Goal: Information Seeking & Learning: Find specific fact

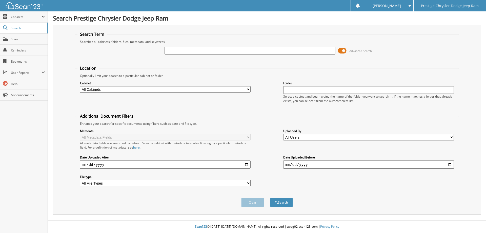
click at [193, 51] on input "text" at bounding box center [250, 51] width 171 height 8
type input "1ZA9442F0191369363"
click at [345, 50] on span at bounding box center [342, 51] width 9 height 8
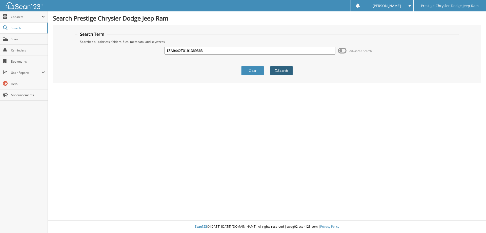
click at [281, 70] on button "Search" at bounding box center [281, 70] width 23 height 9
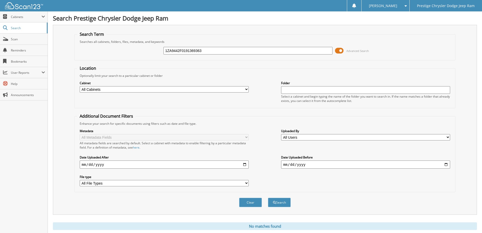
click at [341, 51] on span at bounding box center [339, 51] width 9 height 8
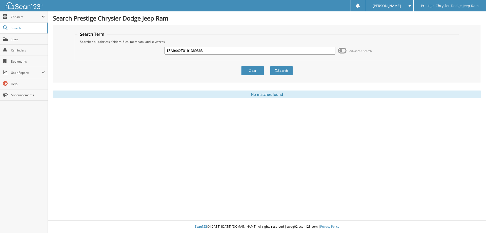
click at [209, 51] on input "1ZA9442F0191369363" at bounding box center [250, 51] width 171 height 8
type input "1"
click at [193, 53] on input "text" at bounding box center [250, 51] width 171 height 8
paste input "42459A"
type input "42459A"
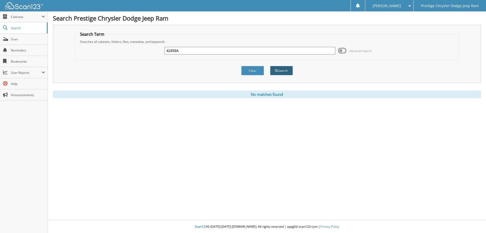
click at [284, 74] on button "Search" at bounding box center [281, 70] width 23 height 9
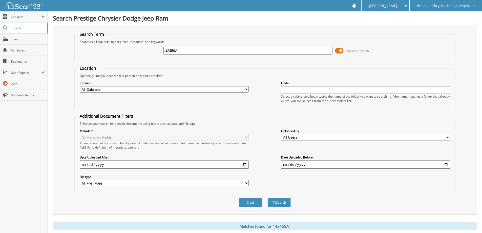
click at [342, 51] on span at bounding box center [339, 51] width 9 height 8
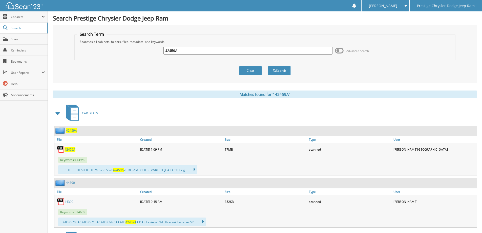
click at [73, 151] on span "4 2 4 5 9 A" at bounding box center [70, 149] width 11 height 4
click at [71, 150] on span "4 2 4 5 9 A" at bounding box center [70, 149] width 11 height 4
